Goal: Check status: Check status

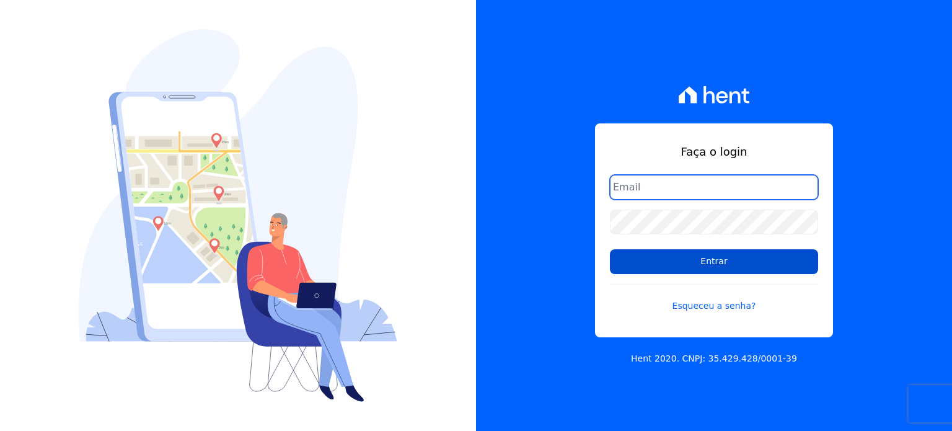
type input "[EMAIL_ADDRESS][DOMAIN_NAME]"
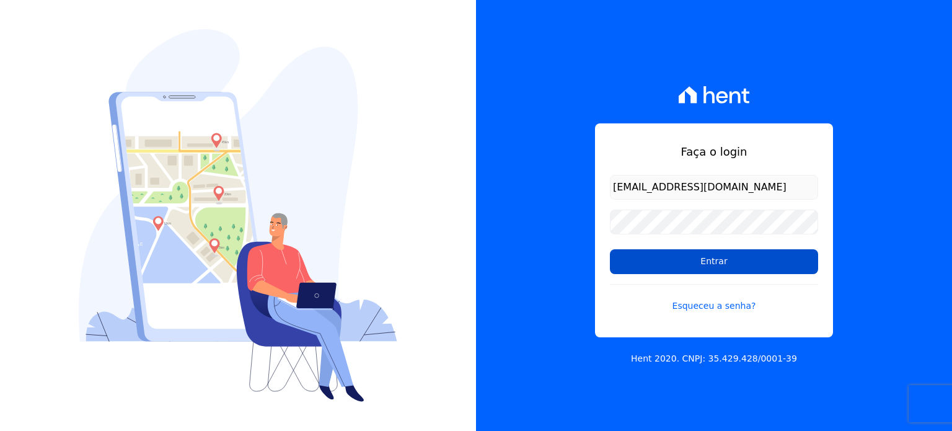
click at [665, 265] on input "Entrar" at bounding box center [714, 261] width 208 height 25
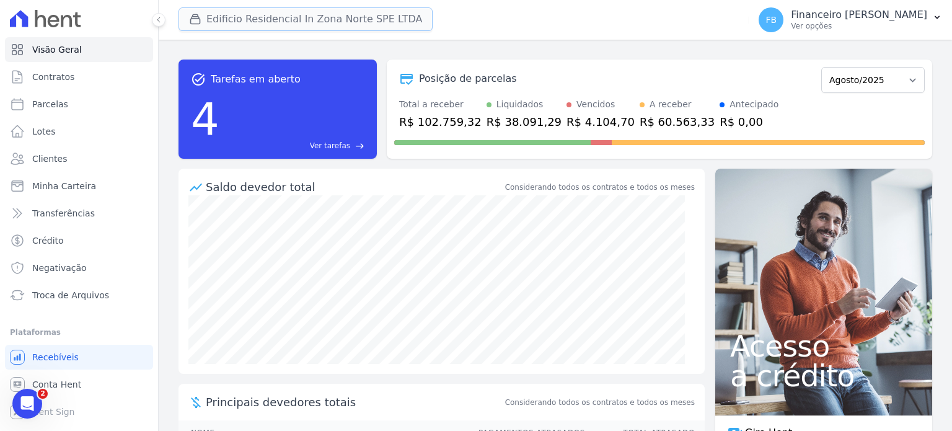
click at [339, 19] on button "Edificio Residencial In Zona Norte SPE LTDA" at bounding box center [306, 19] width 254 height 24
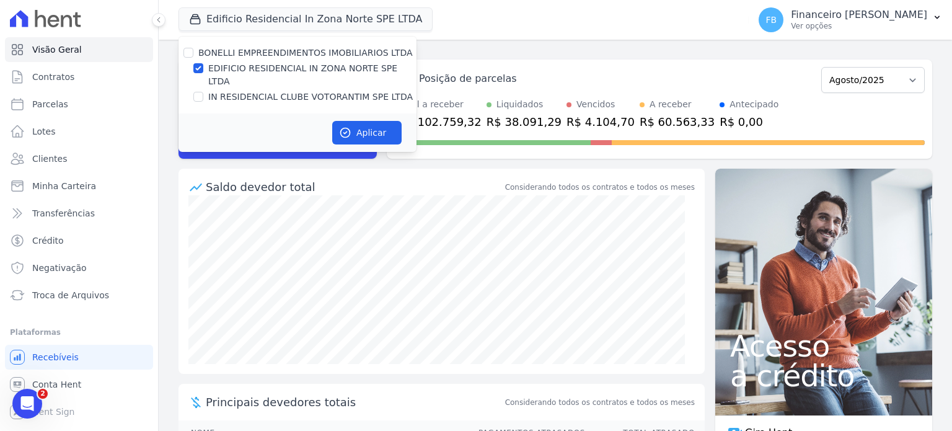
click at [321, 62] on label "EDIFICIO RESIDENCIAL IN ZONA NORTE SPE LTDA" at bounding box center [312, 75] width 208 height 26
click at [203, 63] on input "EDIFICIO RESIDENCIAL IN ZONA NORTE SPE LTDA" at bounding box center [198, 68] width 10 height 10
checkbox input "false"
click at [317, 90] on label "IN RESIDENCIAL CLUBE VOTORANTIM SPE LTDA" at bounding box center [310, 96] width 205 height 13
click at [203, 92] on input "IN RESIDENCIAL CLUBE VOTORANTIM SPE LTDA" at bounding box center [198, 97] width 10 height 10
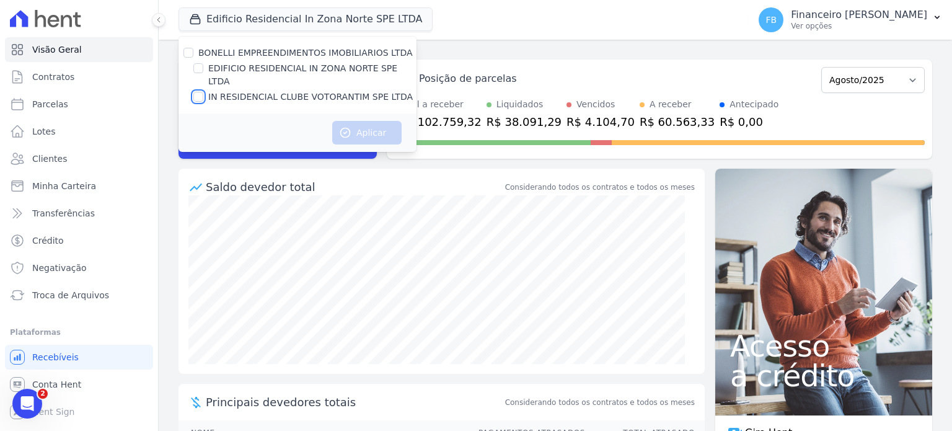
checkbox input "true"
click at [364, 123] on button "Aplicar" at bounding box center [366, 133] width 69 height 24
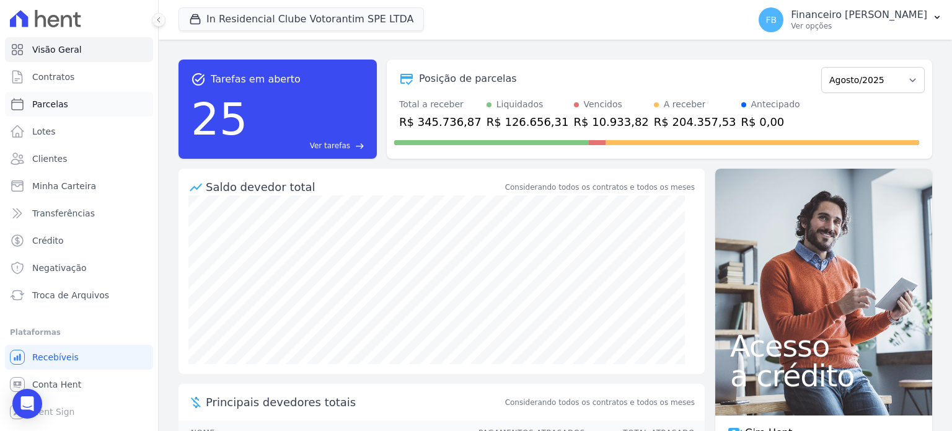
click at [60, 106] on span "Parcelas" at bounding box center [50, 104] width 36 height 12
select select
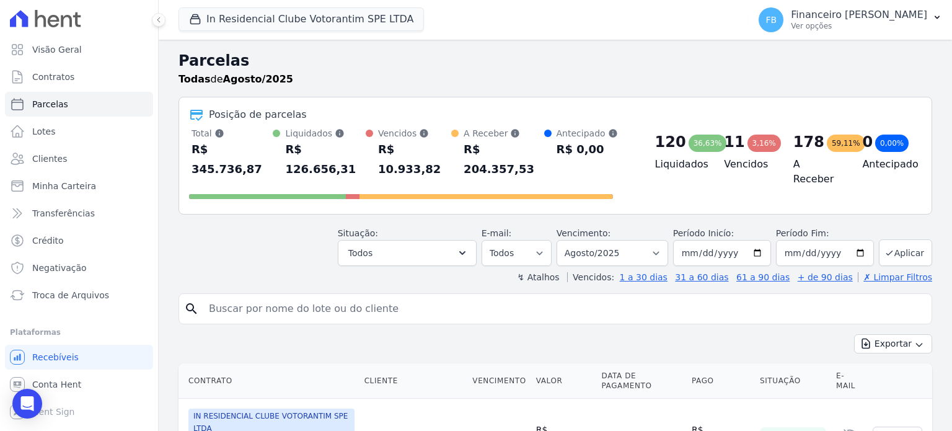
drag, startPoint x: 208, startPoint y: 195, endPoint x: 320, endPoint y: 295, distance: 150.6
click at [320, 296] on input "search" at bounding box center [563, 308] width 725 height 25
type input "katylin"
select select
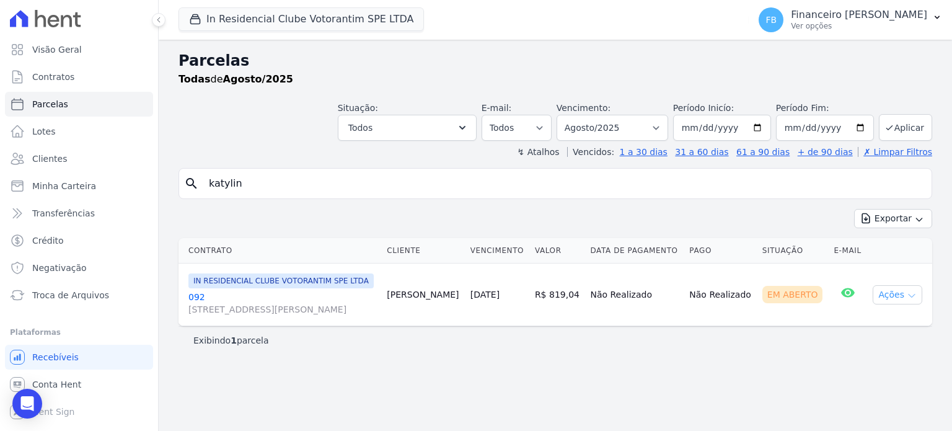
click at [909, 301] on icon "button" at bounding box center [912, 296] width 10 height 10
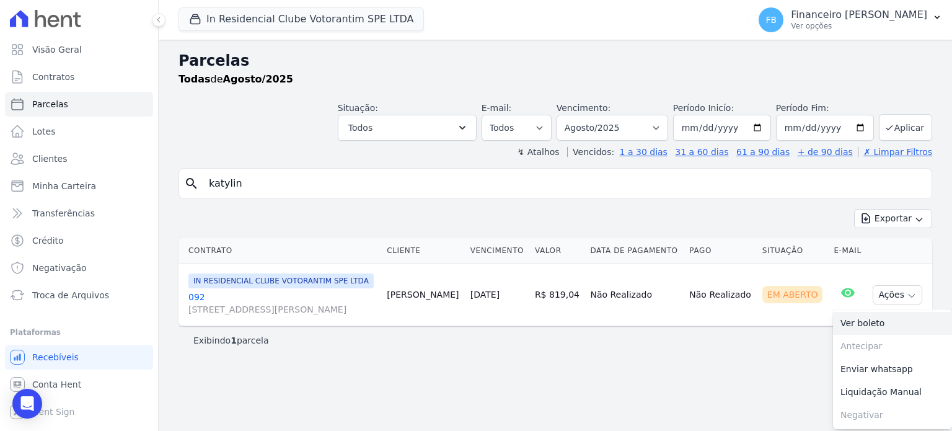
click at [871, 335] on link "Ver boleto" at bounding box center [892, 323] width 119 height 23
click at [195, 306] on link "092 Avenida Antônio Carlos Comitre, 1328, sala B, Parque Campolim" at bounding box center [282, 303] width 188 height 25
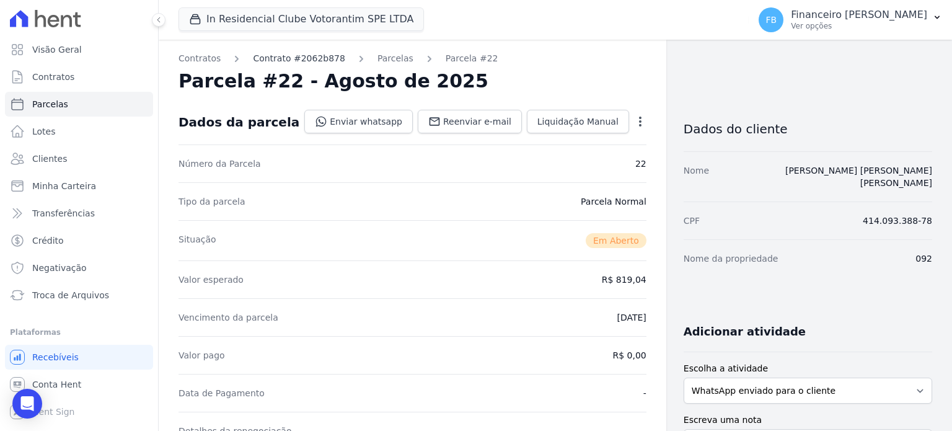
click at [313, 58] on link "Contrato #2062b878" at bounding box center [299, 58] width 92 height 13
